Goal: Task Accomplishment & Management: Use online tool/utility

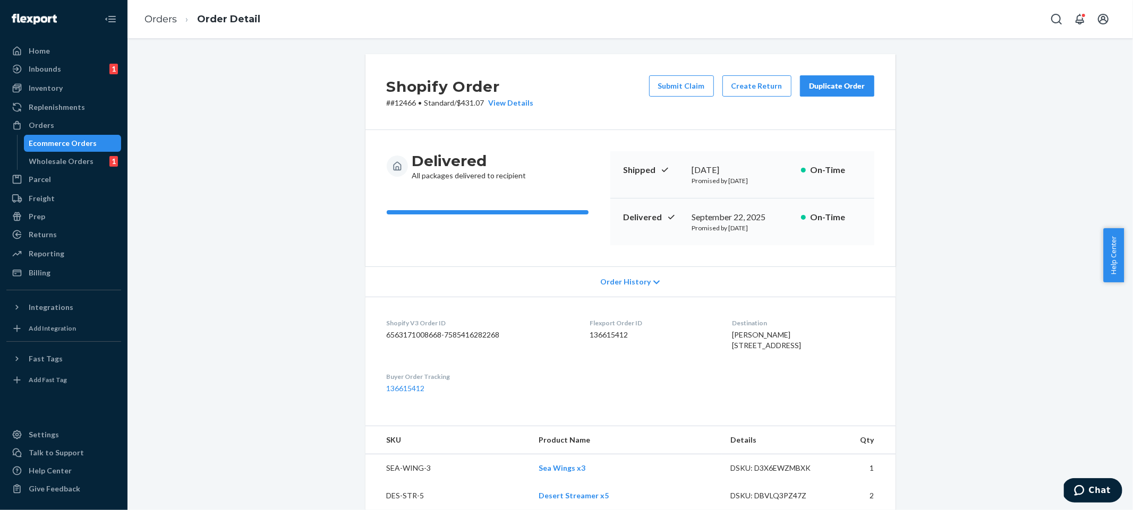
click at [504, 103] on div "View Details" at bounding box center [508, 103] width 49 height 11
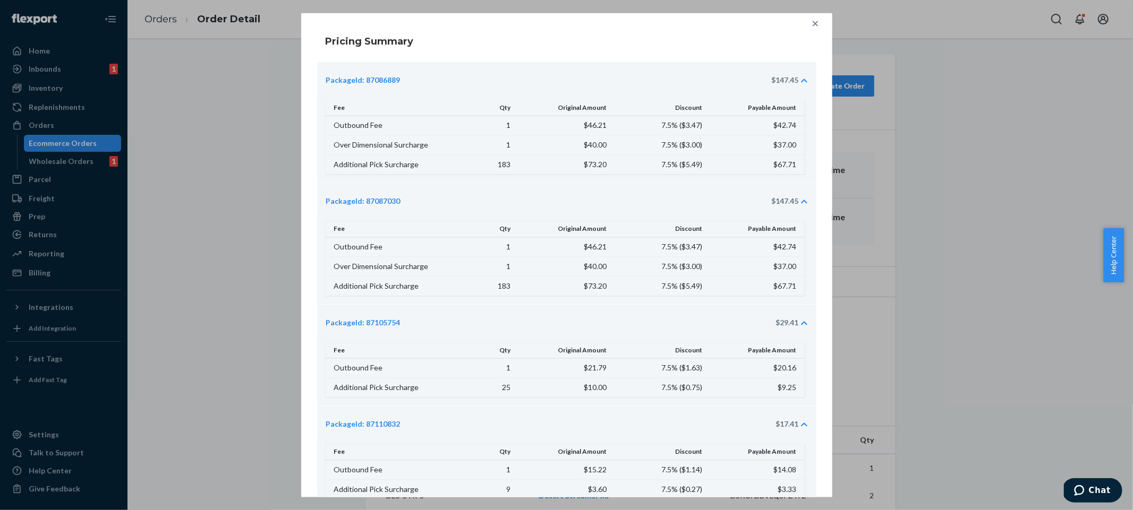
click at [810, 20] on icon at bounding box center [815, 23] width 11 height 11
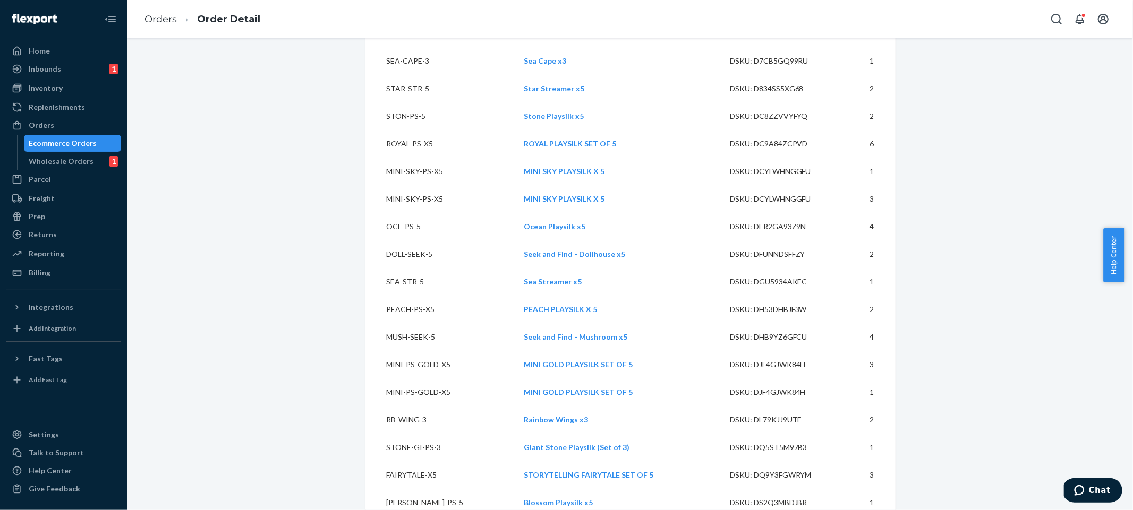
scroll to position [3704, 0]
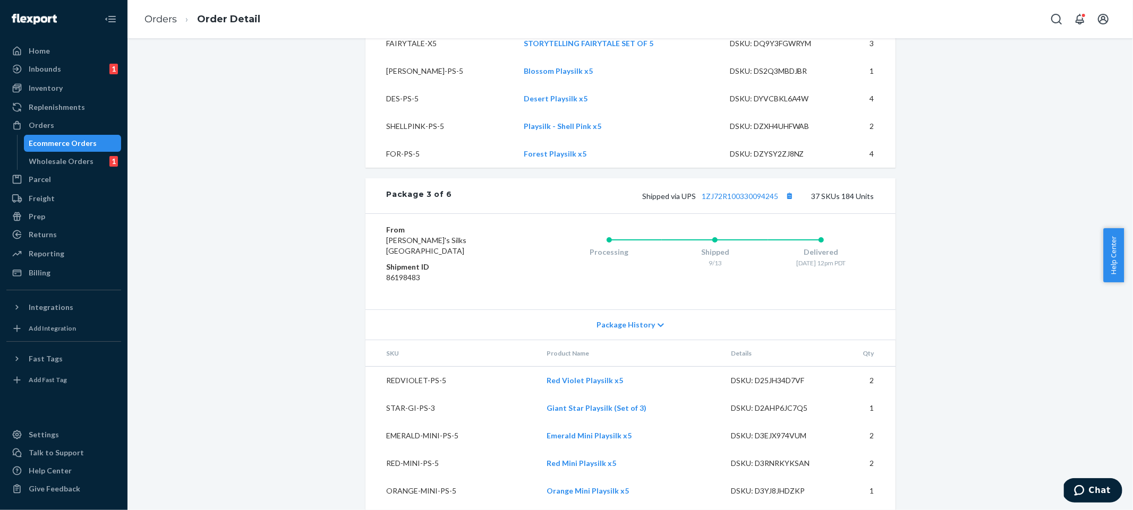
click at [625, 340] on div "Package History" at bounding box center [630, 325] width 530 height 30
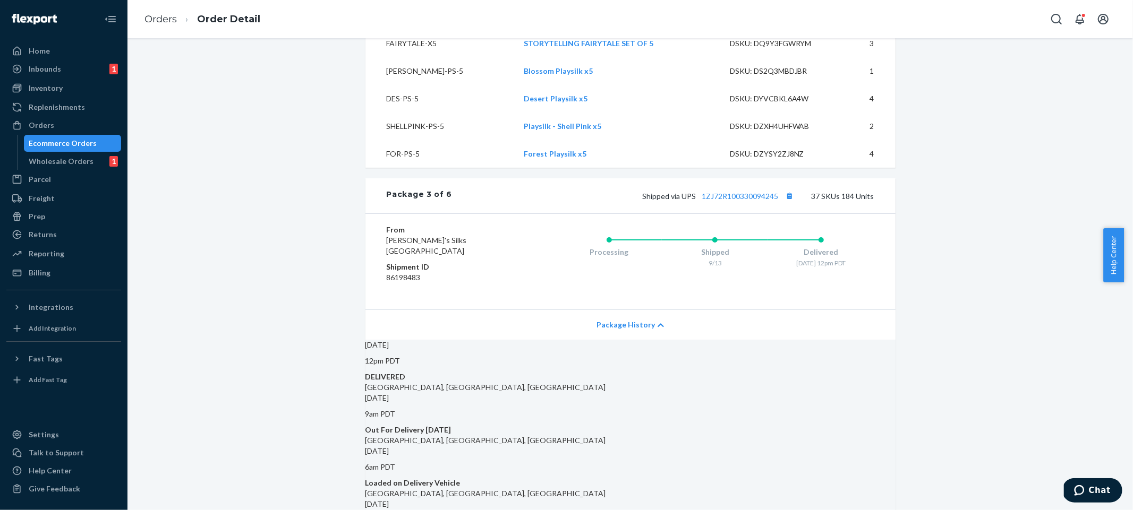
click at [629, 330] on span "Package History" at bounding box center [625, 325] width 58 height 11
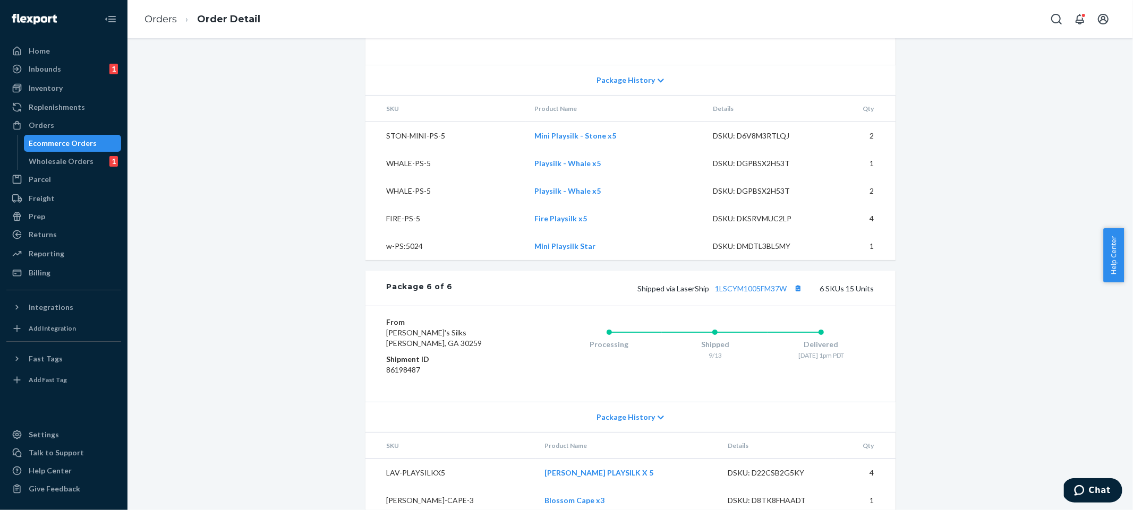
scroll to position [6517, 0]
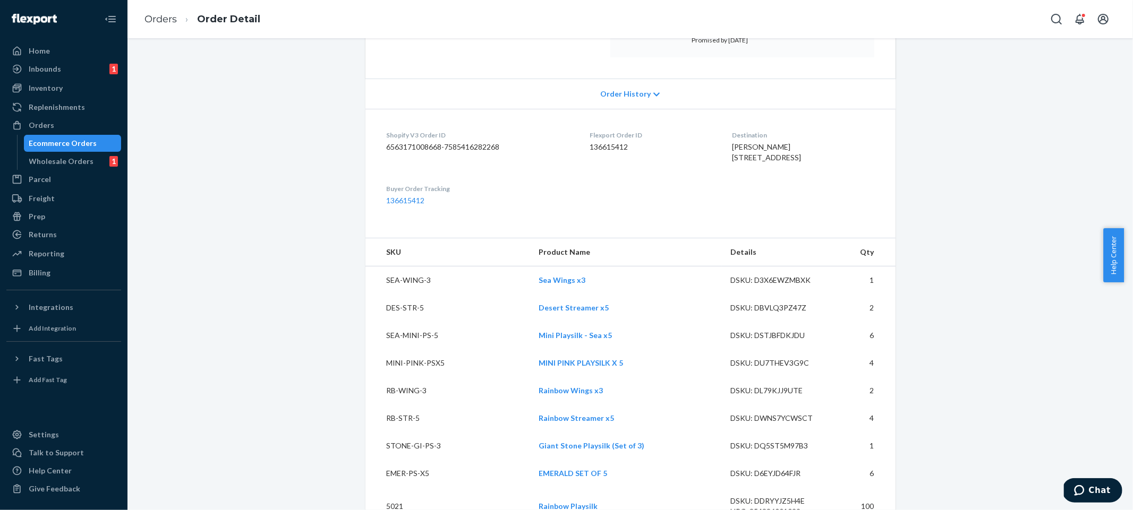
scroll to position [0, 0]
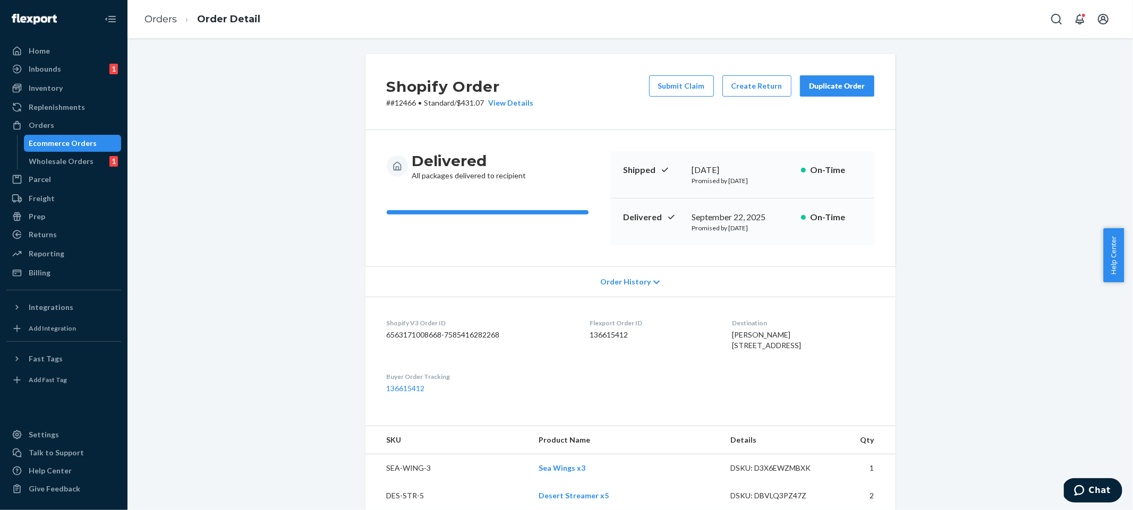
click at [143, 24] on ol "Orders Order Detail" at bounding box center [202, 19] width 133 height 31
click at [147, 22] on link "Orders" at bounding box center [160, 19] width 32 height 12
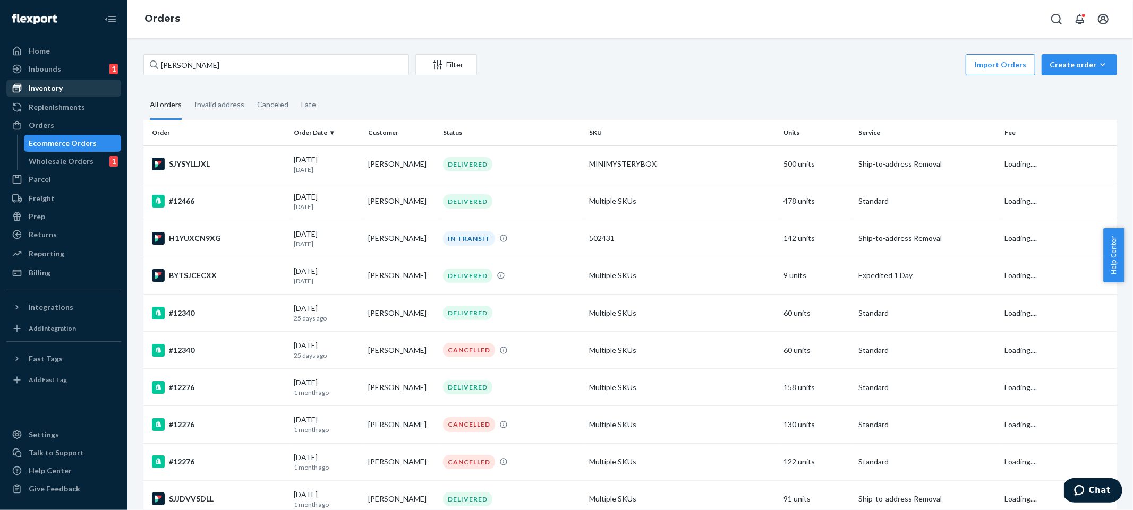
click at [59, 91] on div "Inventory" at bounding box center [46, 88] width 34 height 11
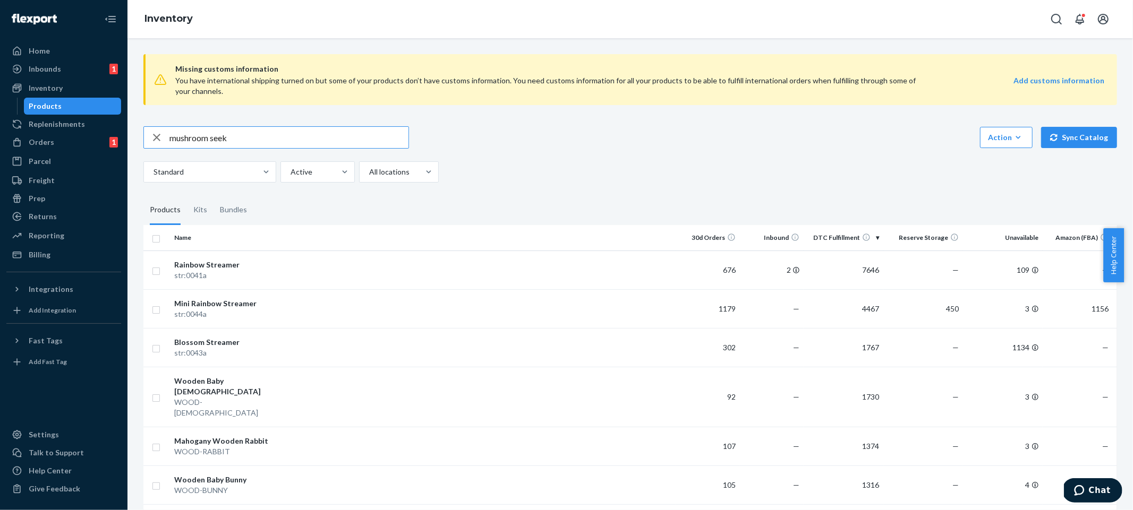
type input "mushroom seek"
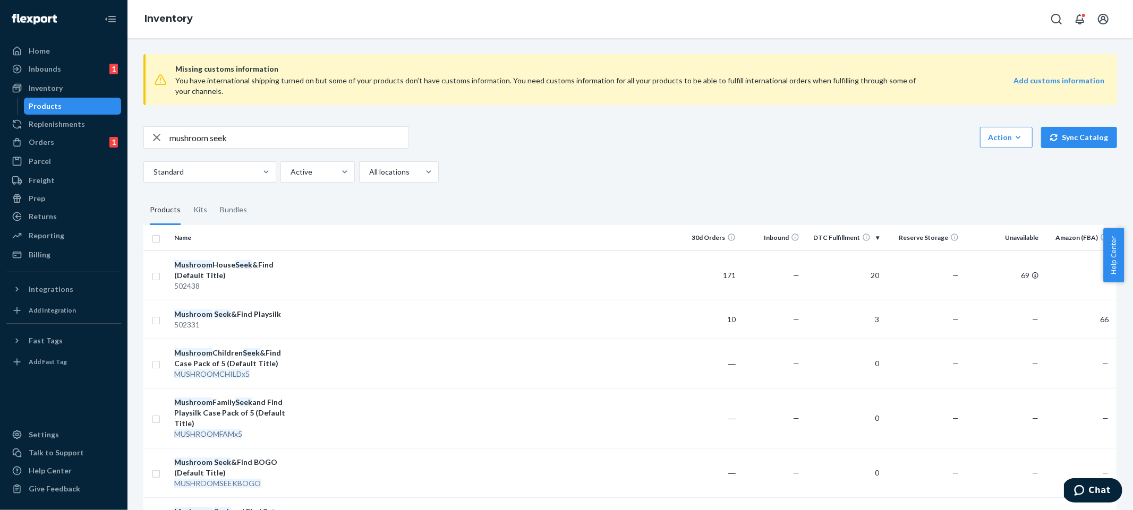
click at [621, 178] on div "Standard Active All locations" at bounding box center [625, 171] width 965 height 21
click at [592, 149] on div "mushroom seek Action Create product Create kit or bundle Bulk create products B…" at bounding box center [629, 154] width 973 height 56
click at [525, 160] on div "mushroom seek Action Create product Create kit or bundle Bulk create products B…" at bounding box center [629, 154] width 973 height 56
click at [61, 151] on div "Orders 1 Ecommerce Orders Wholesale Orders 1" at bounding box center [63, 143] width 115 height 18
click at [56, 155] on div "Parcel" at bounding box center [63, 161] width 113 height 15
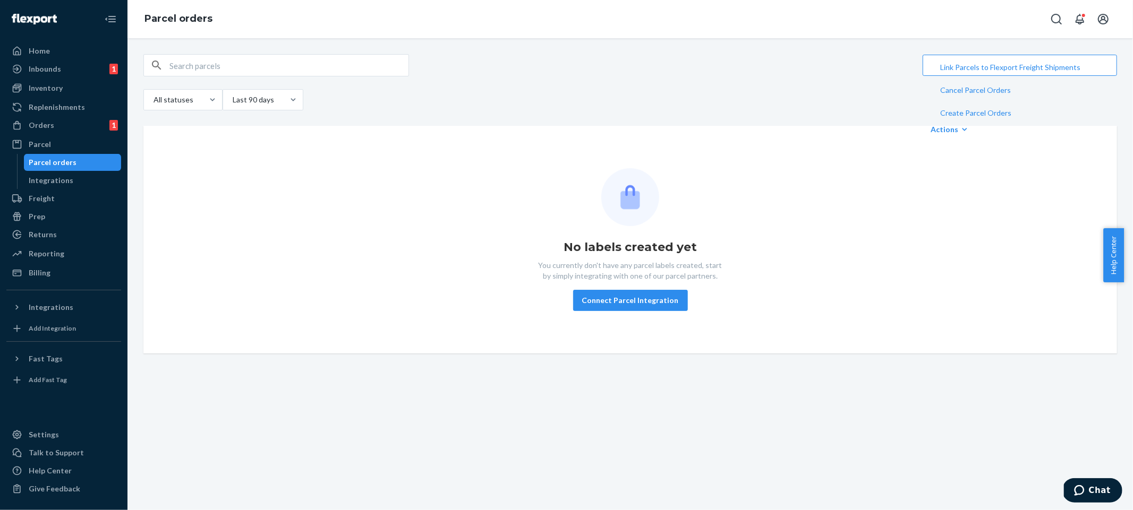
click at [598, 338] on div "No labels created yet You currently don't have any parcel labels created, start…" at bounding box center [629, 240] width 973 height 228
click at [638, 303] on button "Connect Parcel Integration" at bounding box center [630, 300] width 115 height 21
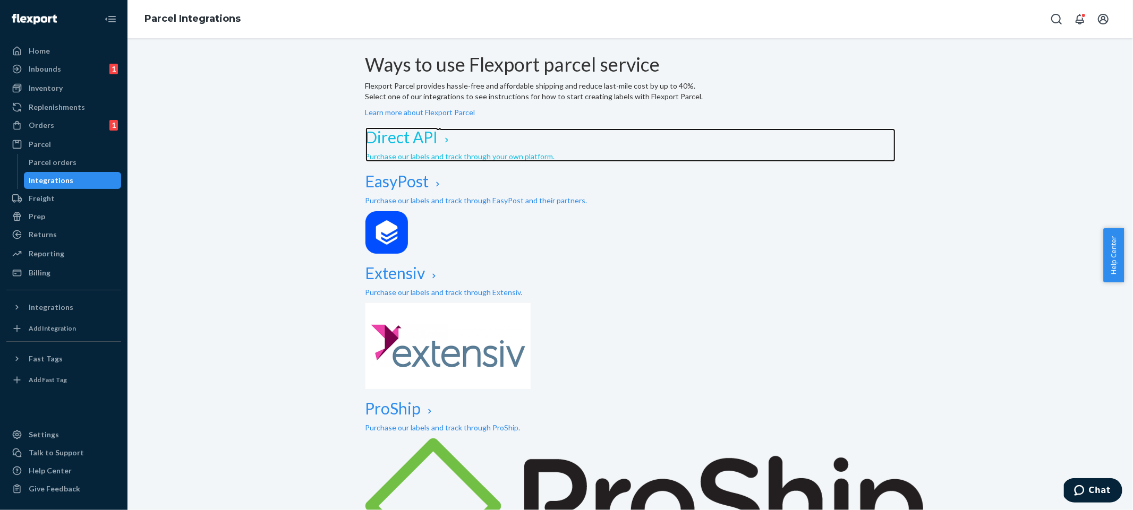
click at [418, 146] on h2 "Direct API" at bounding box center [630, 138] width 530 height 18
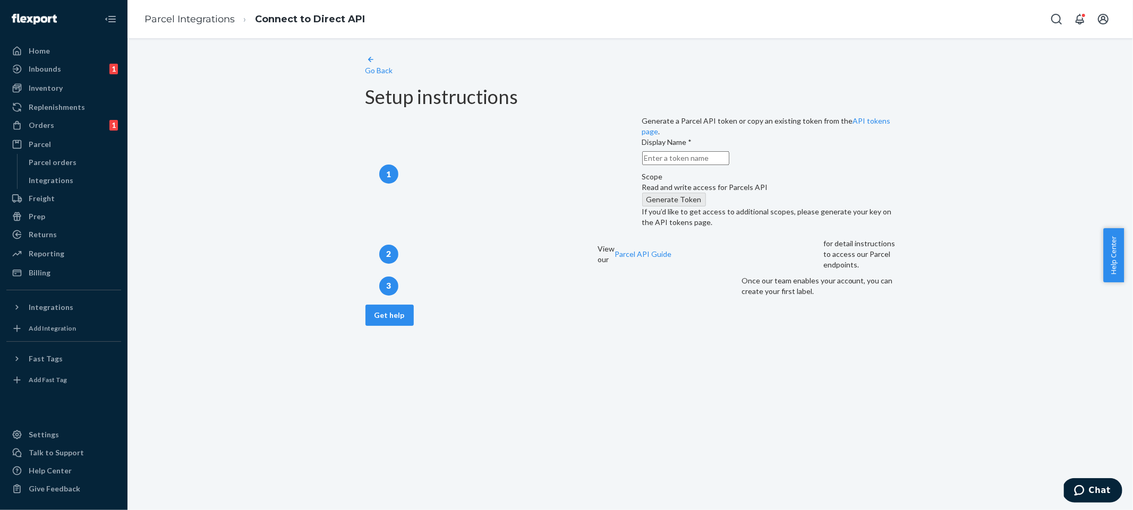
click at [642, 165] on input "text" at bounding box center [685, 158] width 87 height 14
drag, startPoint x: 405, startPoint y: 278, endPoint x: 560, endPoint y: 278, distance: 154.5
click at [560, 278] on div "3 Once our team enables your account, you can create your first label." at bounding box center [630, 286] width 530 height 27
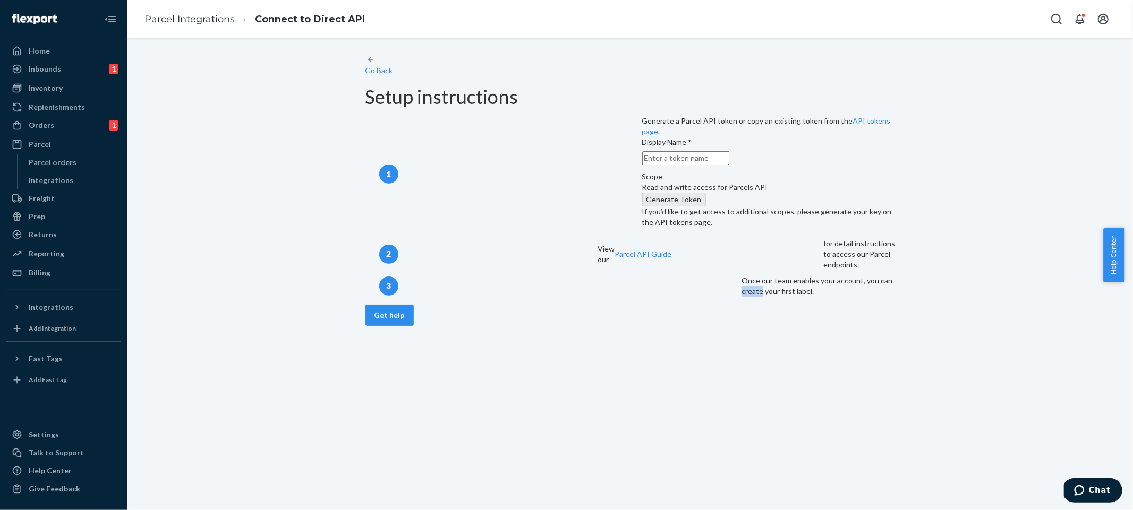
click at [560, 278] on div "3 Once our team enables your account, you can create your first label." at bounding box center [630, 286] width 530 height 27
click at [647, 299] on div "Setup instructions 1 Generate a Parcel API token or copy an existing token from…" at bounding box center [630, 193] width 530 height 213
click at [628, 244] on div "2 View our Parcel API Guide for detail instructions to access our Parcel endpoi…" at bounding box center [630, 254] width 530 height 37
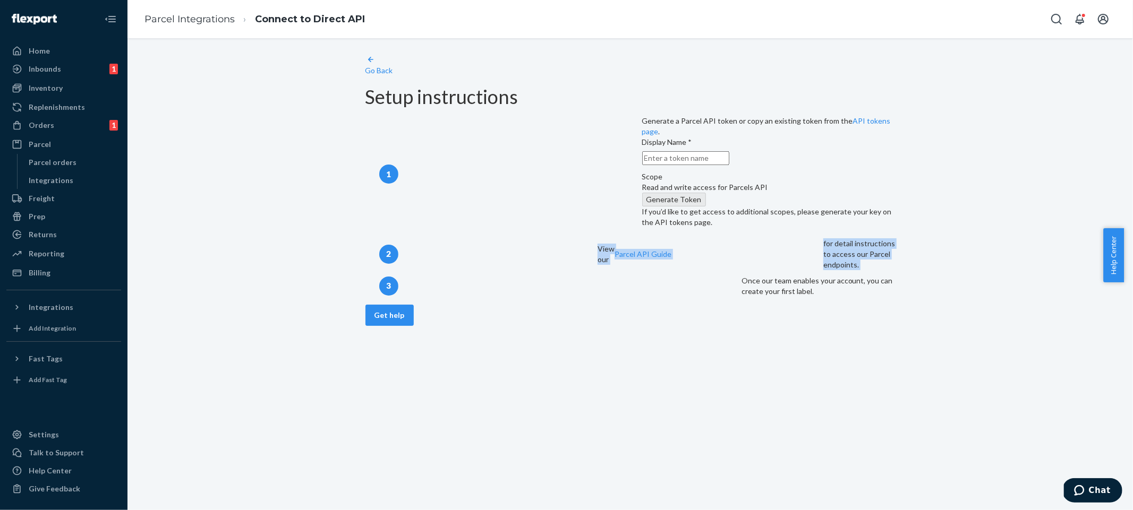
click at [628, 244] on div "2 View our Parcel API Guide for detail instructions to access our Parcel endpoi…" at bounding box center [630, 254] width 530 height 37
click at [551, 284] on div "3 Once our team enables your account, you can create your first label." at bounding box center [630, 286] width 530 height 27
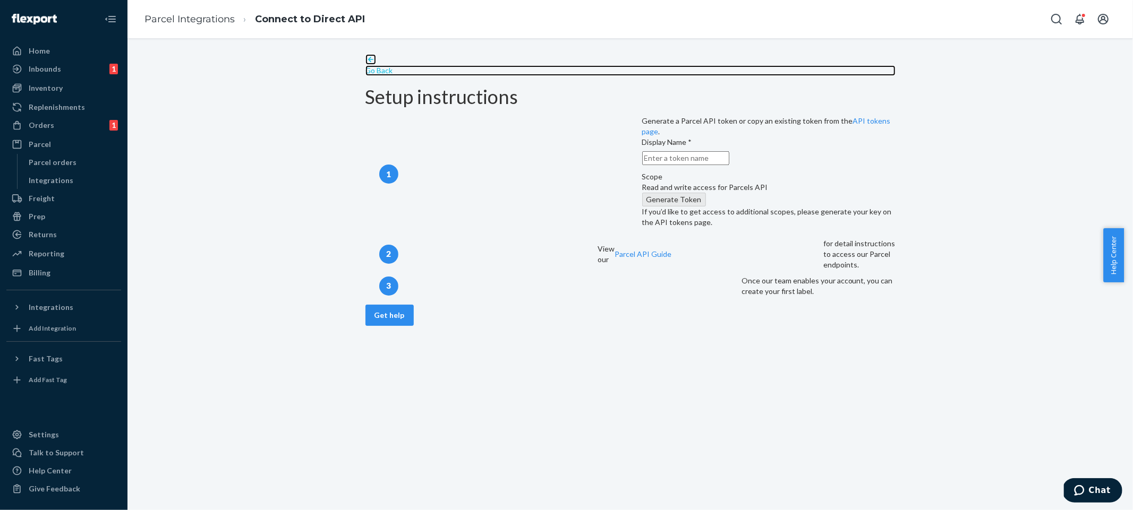
click at [387, 65] on p "Go Back" at bounding box center [630, 70] width 530 height 11
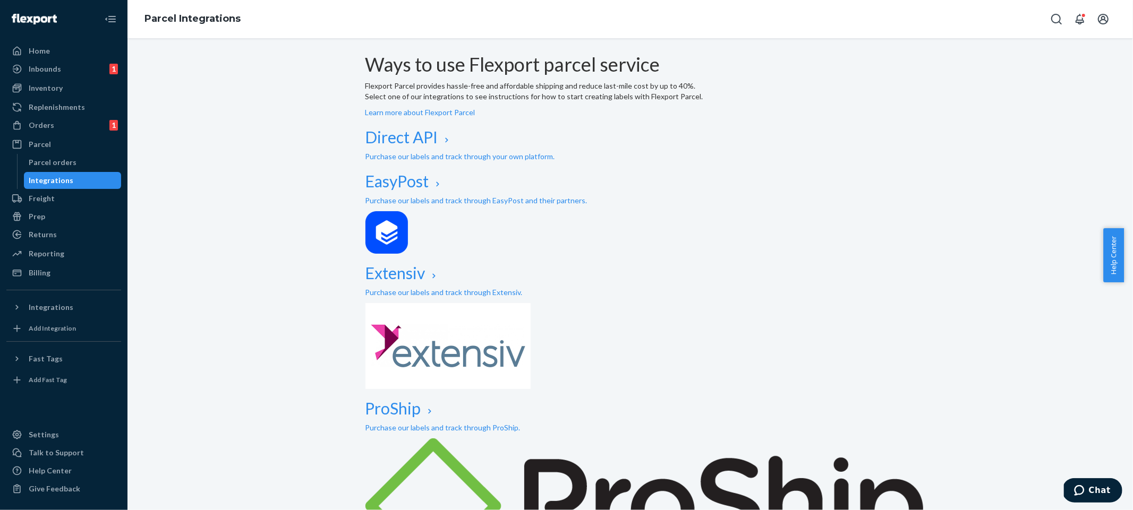
click at [295, 313] on div "Ways to use Flexport parcel service Flexport Parcel provides hassle-free and af…" at bounding box center [629, 315] width 989 height 522
click at [303, 302] on div "Ways to use Flexport parcel service Flexport Parcel provides hassle-free and af…" at bounding box center [629, 315] width 989 height 522
click at [279, 324] on div "Ways to use Flexport parcel service Flexport Parcel provides hassle-free and af…" at bounding box center [629, 315] width 989 height 522
click at [280, 314] on div "Ways to use Flexport parcel service Flexport Parcel provides hassle-free and af…" at bounding box center [629, 315] width 989 height 522
click at [284, 314] on div "Ways to use Flexport parcel service Flexport Parcel provides hassle-free and af…" at bounding box center [629, 315] width 989 height 522
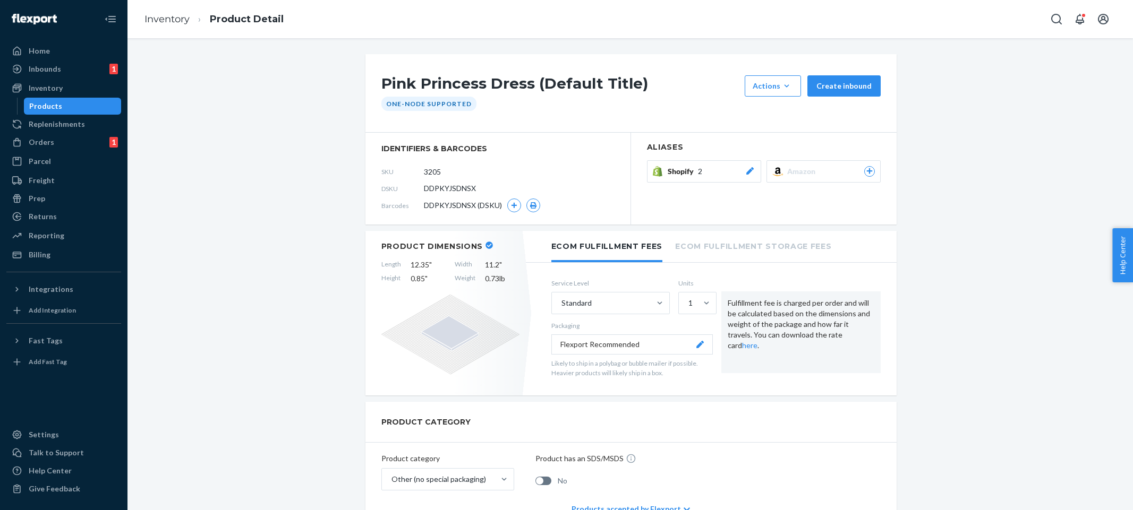
click at [193, 22] on li "Product Detail" at bounding box center [237, 19] width 94 height 14
click at [180, 22] on link "Inventory" at bounding box center [166, 19] width 45 height 12
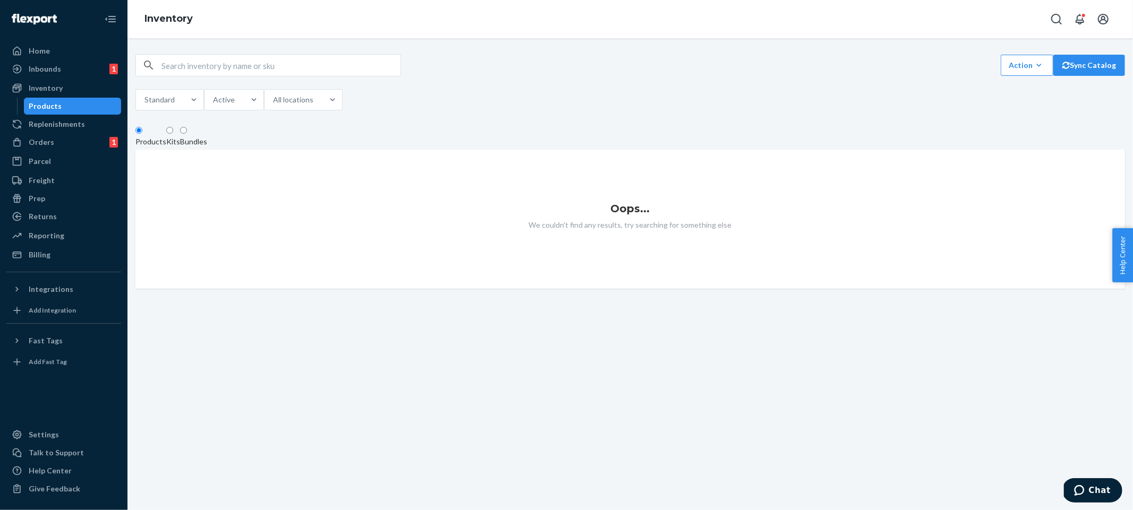
click at [180, 143] on div "Kits" at bounding box center [173, 141] width 14 height 11
click at [173, 134] on input "Kits" at bounding box center [169, 130] width 7 height 7
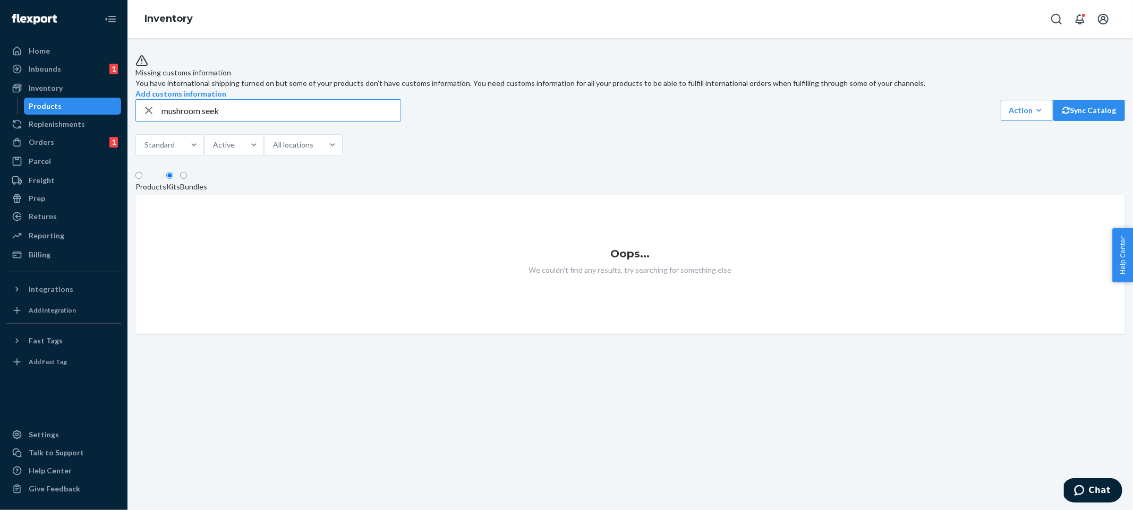
click at [286, 121] on input "mushroom seek" at bounding box center [280, 110] width 239 height 21
type input "mushroom"
click at [613, 149] on div "mushroom Action Create product Create kit or bundle Bulk create products Bulk u…" at bounding box center [629, 128] width 989 height 59
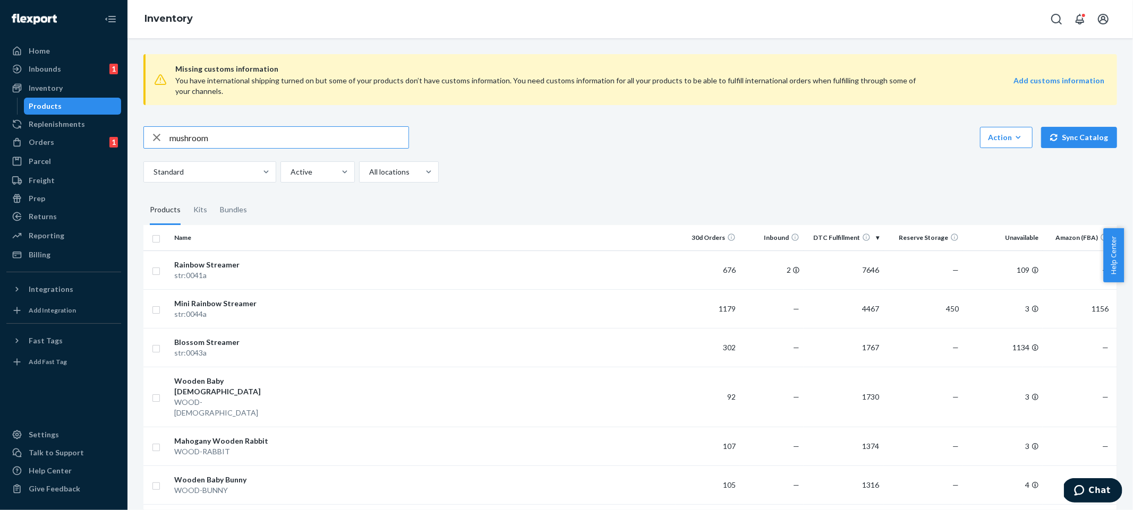
type input "mushroom"
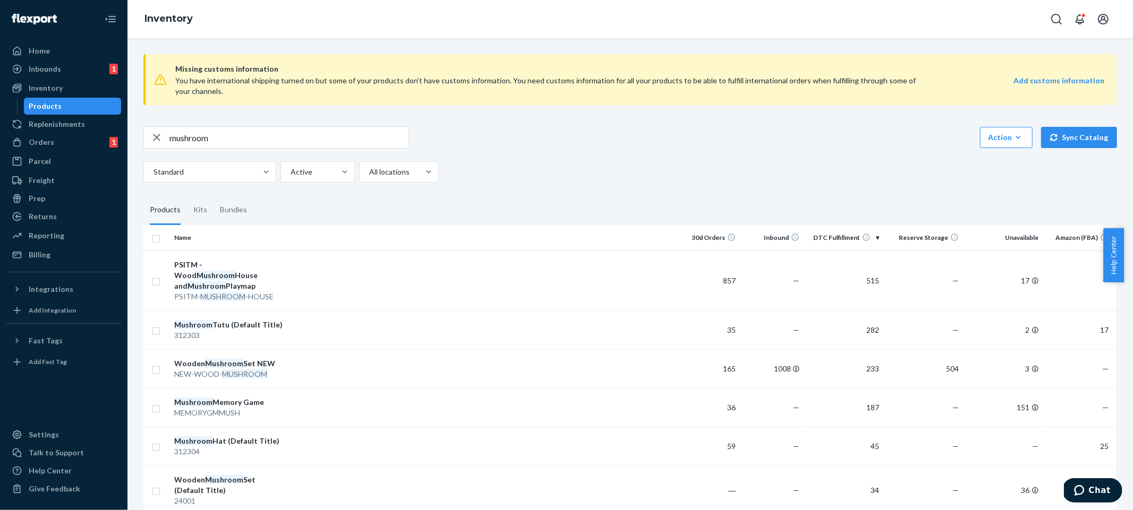
click at [708, 198] on fieldset "Products Kits Bundles" at bounding box center [629, 210] width 973 height 30
click at [201, 206] on div "Kits" at bounding box center [200, 210] width 14 height 30
click at [187, 195] on input "Kits" at bounding box center [187, 195] width 0 height 0
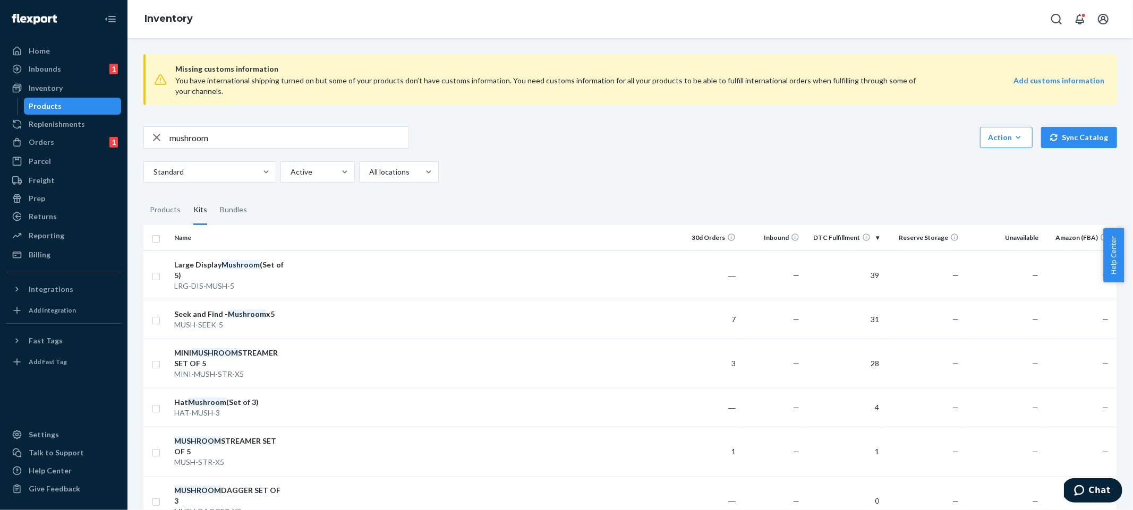
click at [816, 135] on div "mushroom Action Create product Create kit or bundle Bulk create products Bulk u…" at bounding box center [629, 137] width 973 height 22
click at [852, 184] on div "Missing customs information You have international shipping turned on but some …" at bounding box center [629, 364] width 989 height 637
click at [862, 176] on div "Standard Active All locations" at bounding box center [625, 171] width 965 height 21
